Goal: Task Accomplishment & Management: Manage account settings

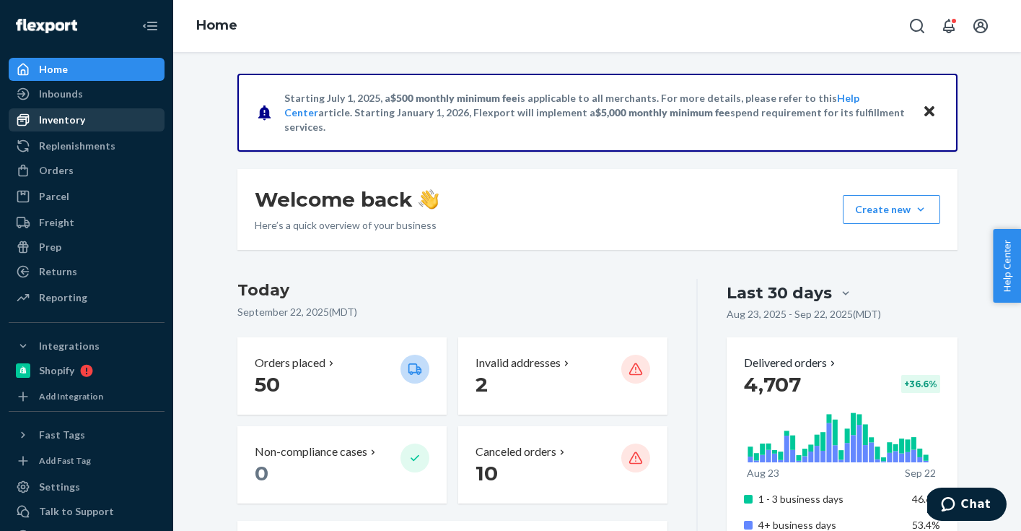
click at [70, 126] on div "Inventory" at bounding box center [62, 120] width 46 height 14
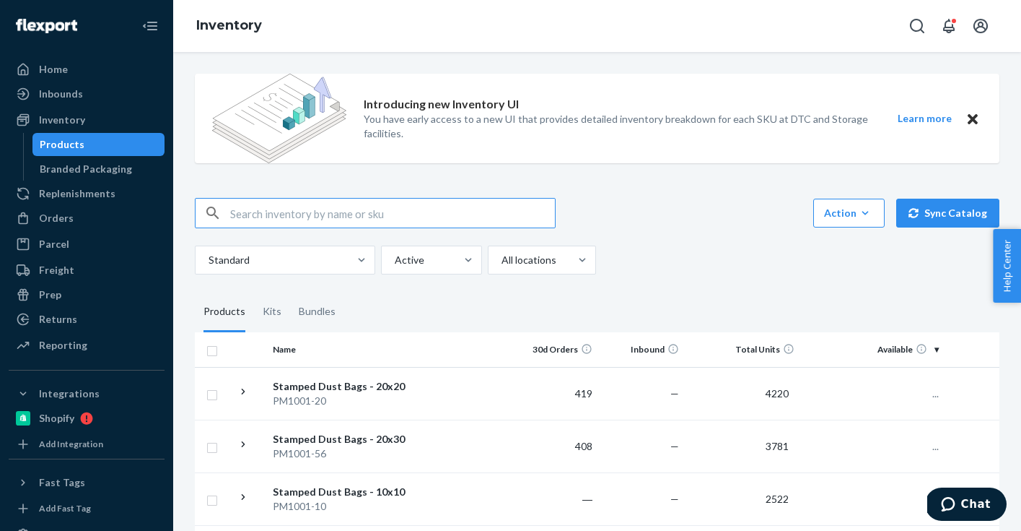
click at [333, 210] on input "text" at bounding box center [392, 213] width 325 height 29
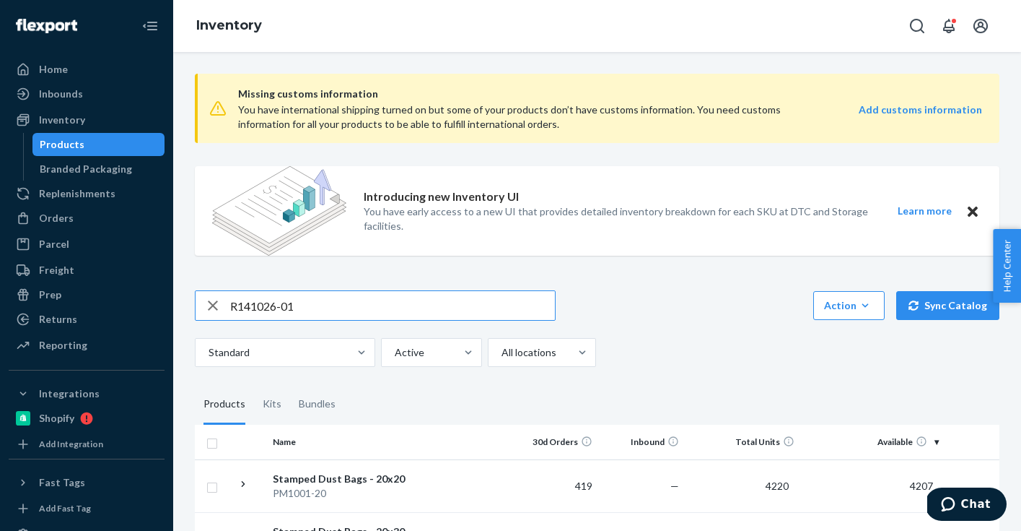
type input "R141026-01"
